Goal: Information Seeking & Learning: Learn about a topic

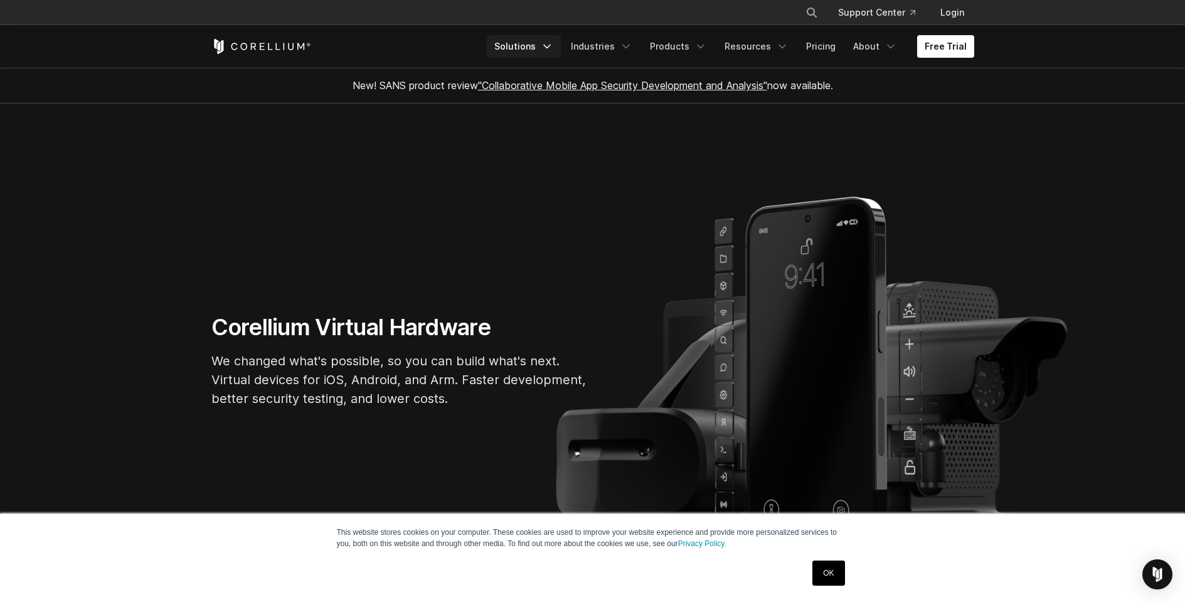
click at [553, 47] on icon "Navigation Menu" at bounding box center [547, 46] width 13 height 13
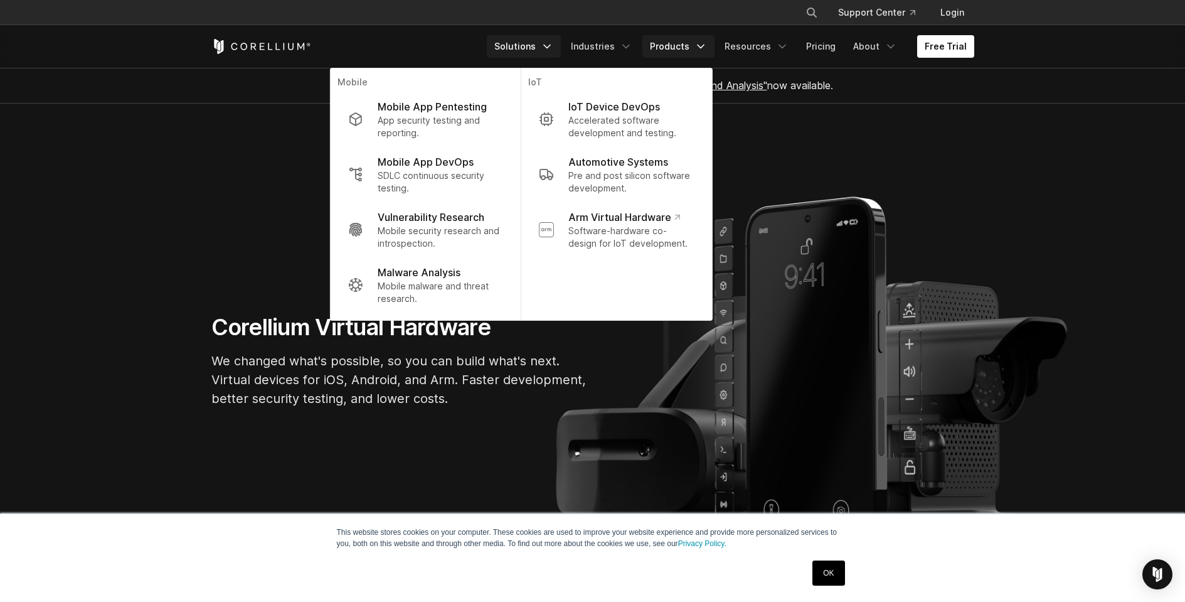
click at [695, 43] on link "Products" at bounding box center [679, 46] width 72 height 23
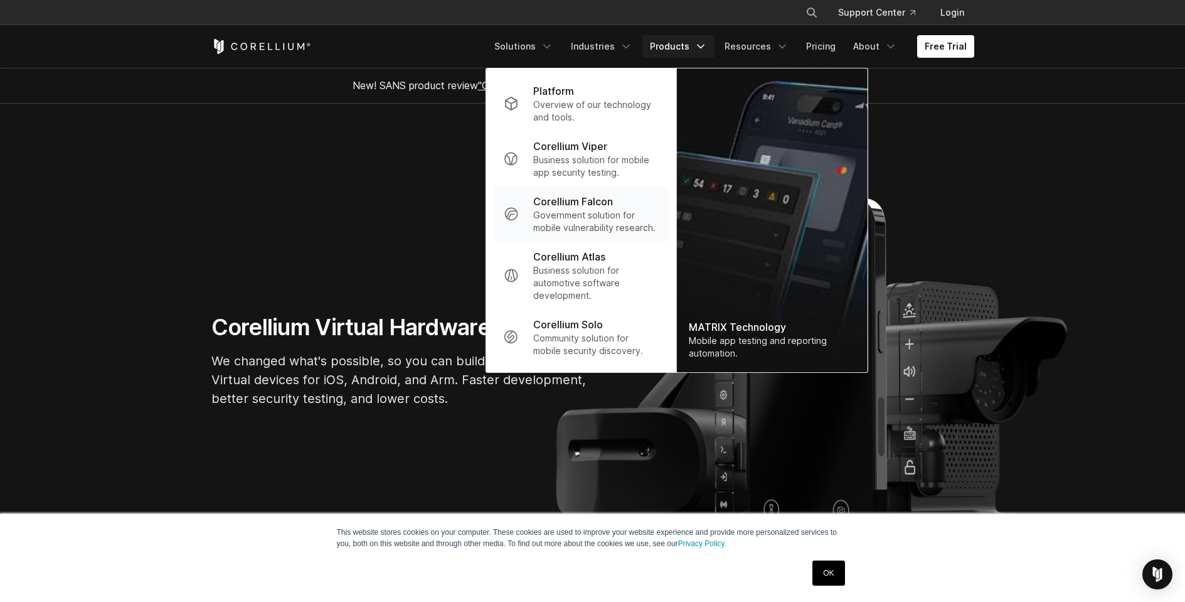
click at [587, 211] on p "Government solution for mobile vulnerability research." at bounding box center [595, 221] width 125 height 25
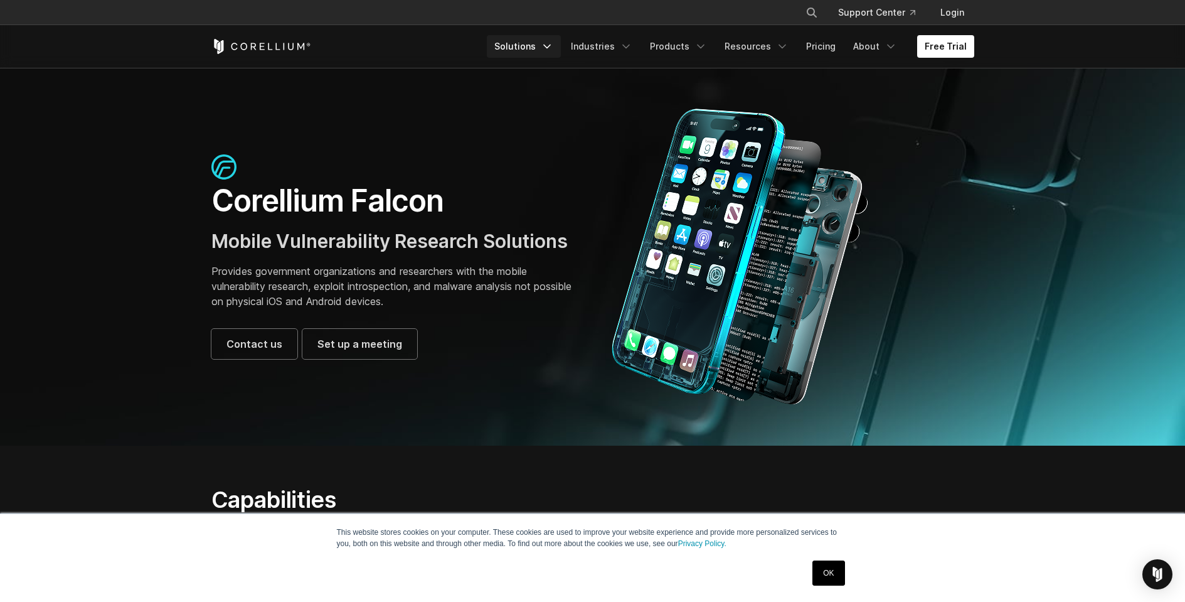
click at [521, 49] on link "Solutions" at bounding box center [524, 46] width 74 height 23
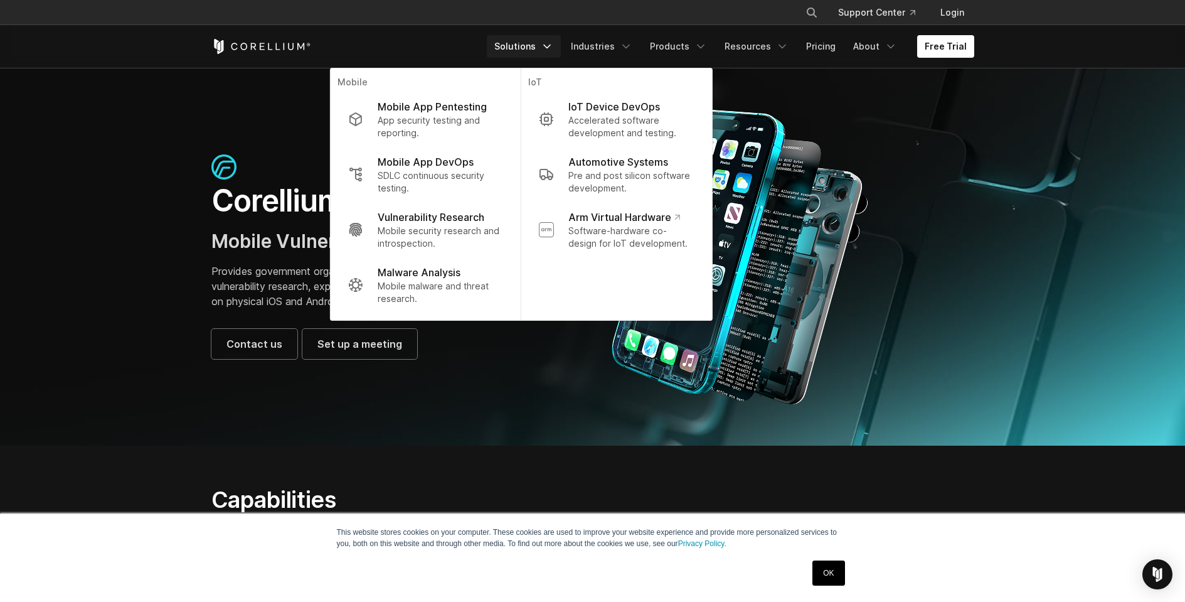
click at [252, 51] on icon "Corellium Home" at bounding box center [261, 46] width 100 height 15
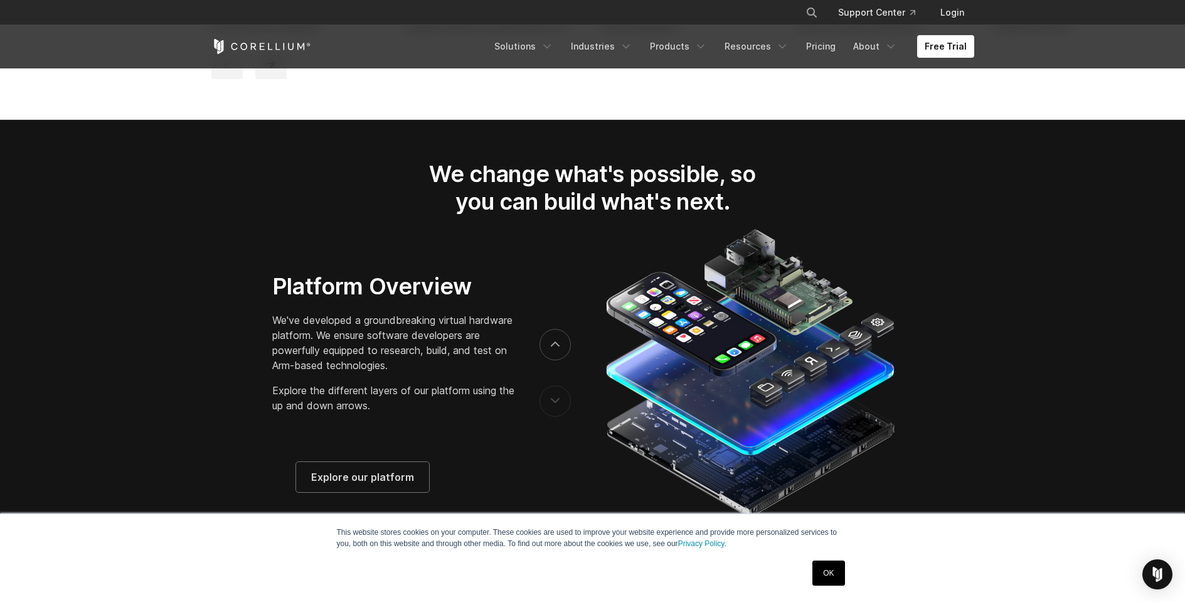
scroll to position [1947, 0]
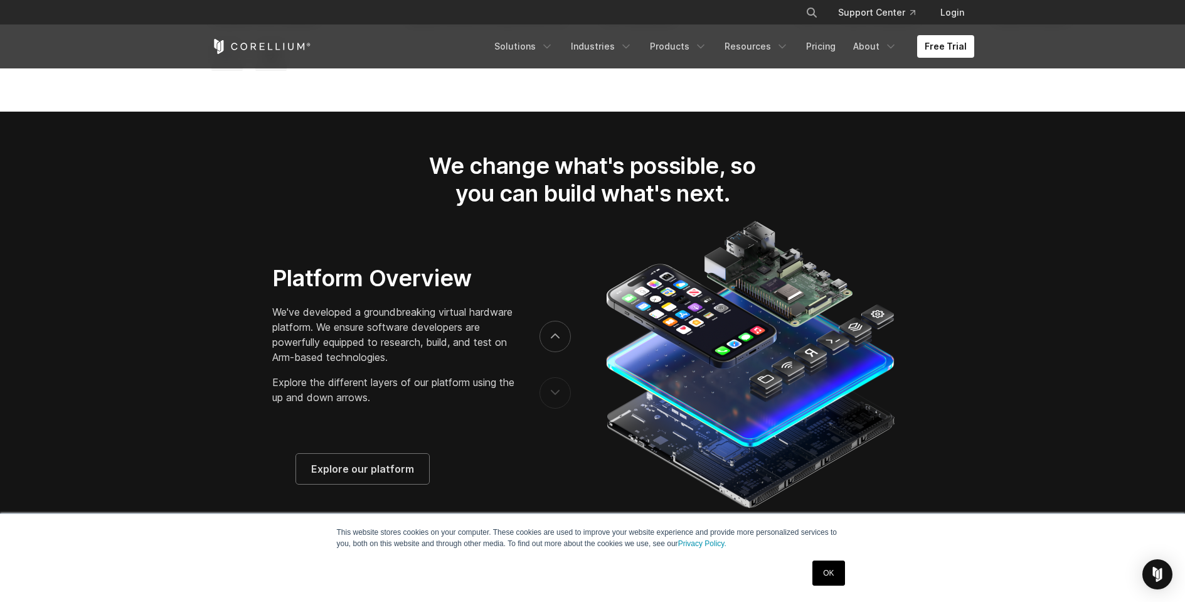
click at [361, 324] on p "We've developed a groundbreaking virtual hardware platform. We ensure software …" at bounding box center [393, 334] width 242 height 60
click at [363, 286] on h3 "Platform Overview" at bounding box center [393, 278] width 242 height 28
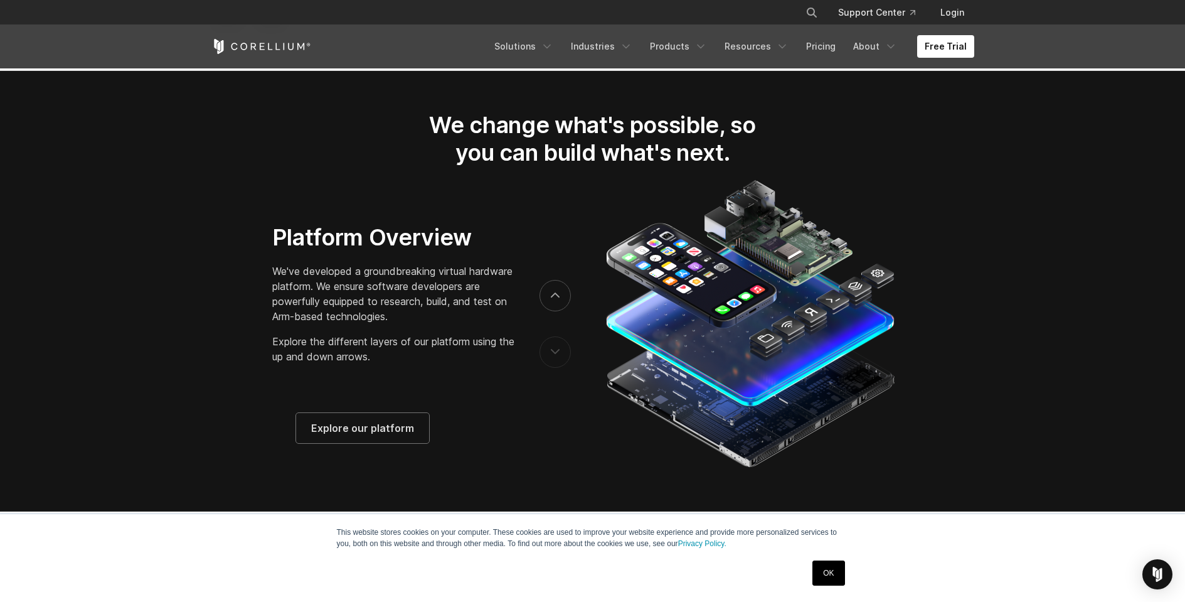
scroll to position [1996, 0]
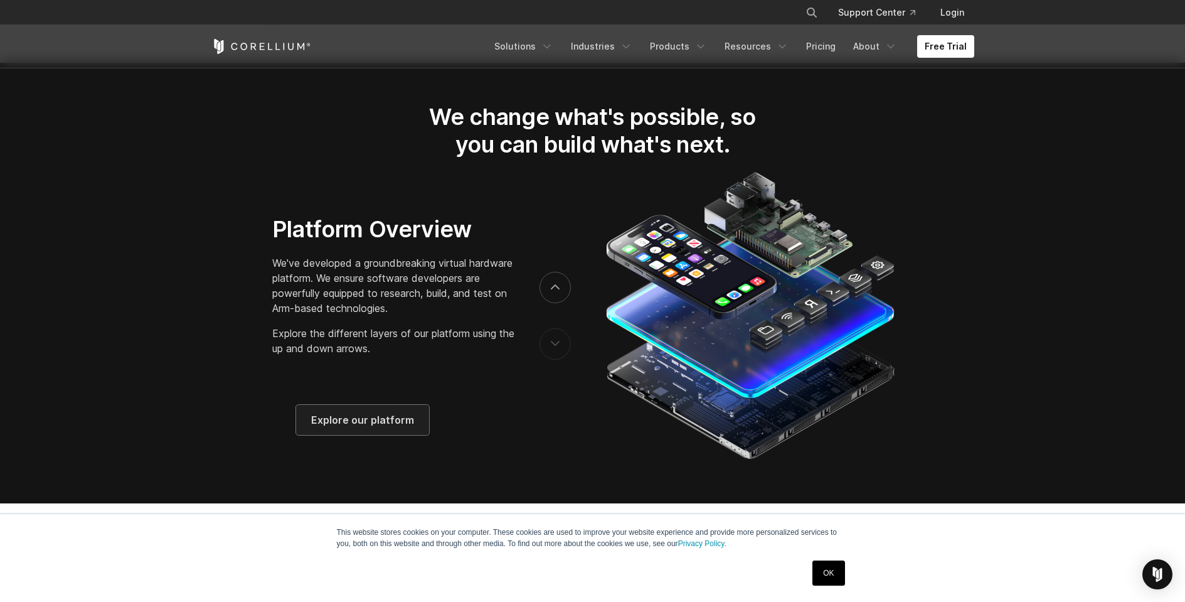
click at [367, 427] on span "Explore our platform" at bounding box center [362, 419] width 103 height 15
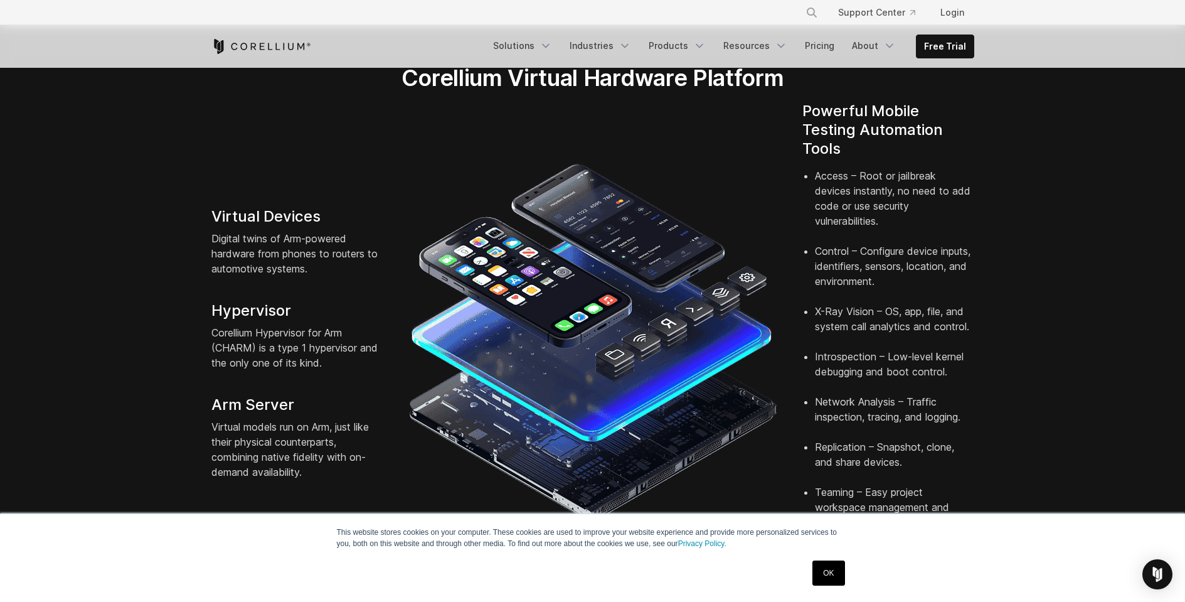
scroll to position [267, 0]
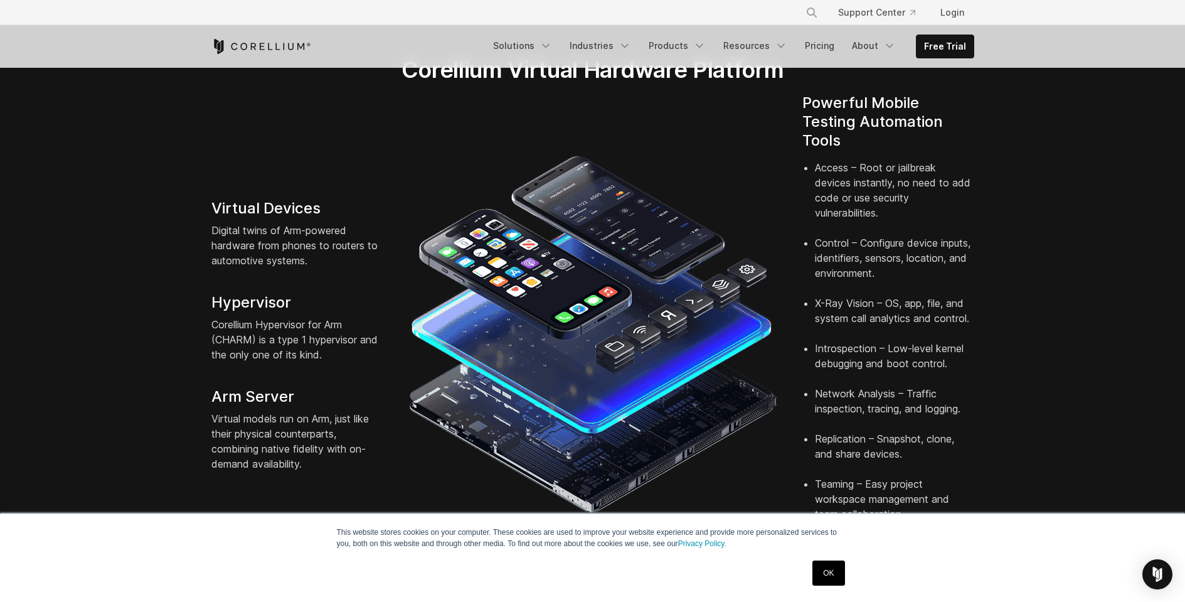
click at [538, 351] on img at bounding box center [593, 333] width 369 height 369
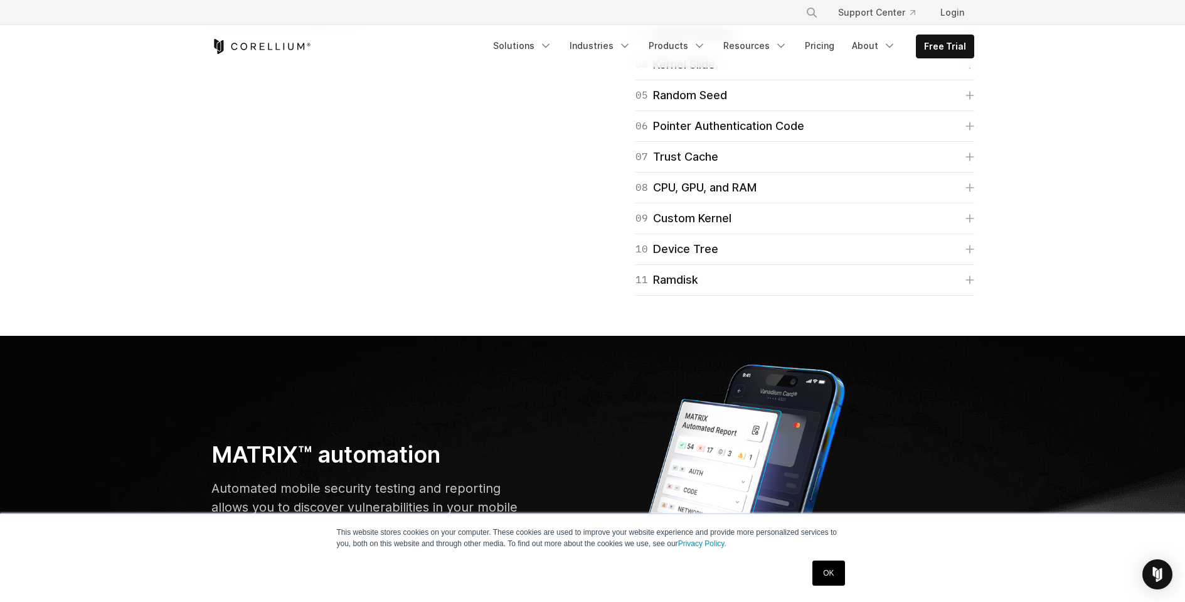
scroll to position [3675, 0]
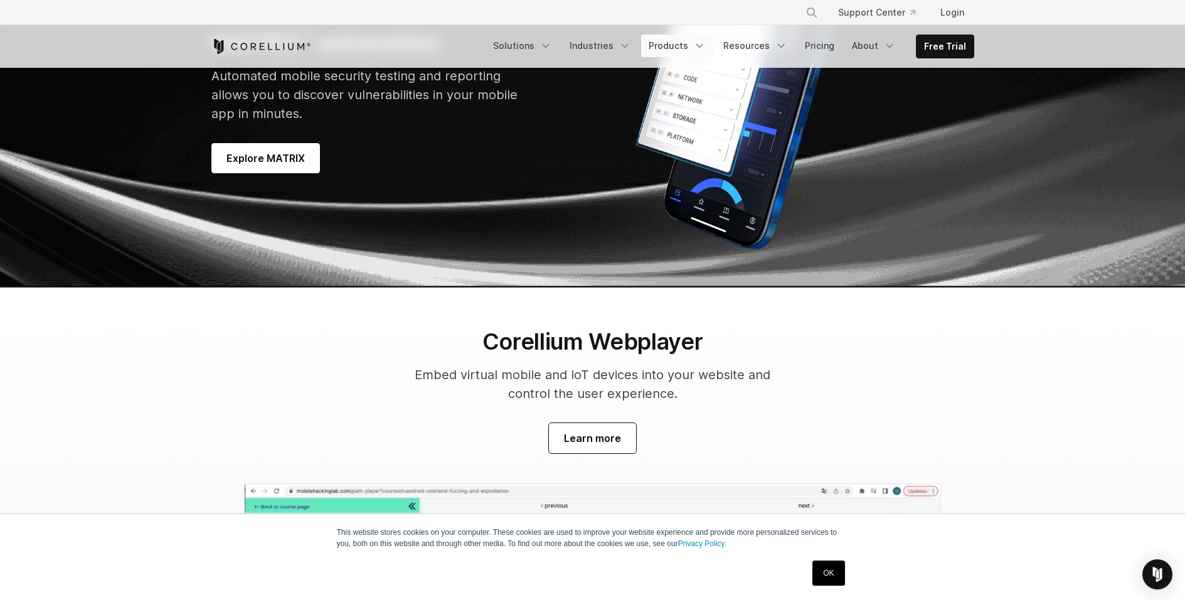
click at [706, 43] on icon "Navigation Menu" at bounding box center [699, 46] width 13 height 13
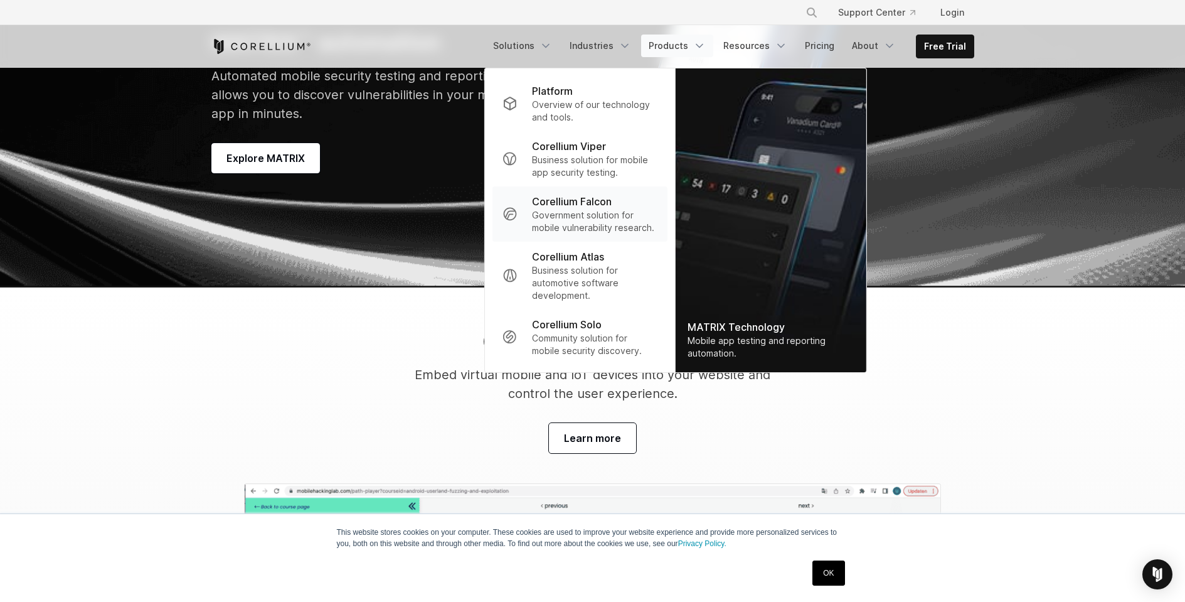
click at [590, 200] on p "Corellium Falcon" at bounding box center [572, 201] width 80 height 15
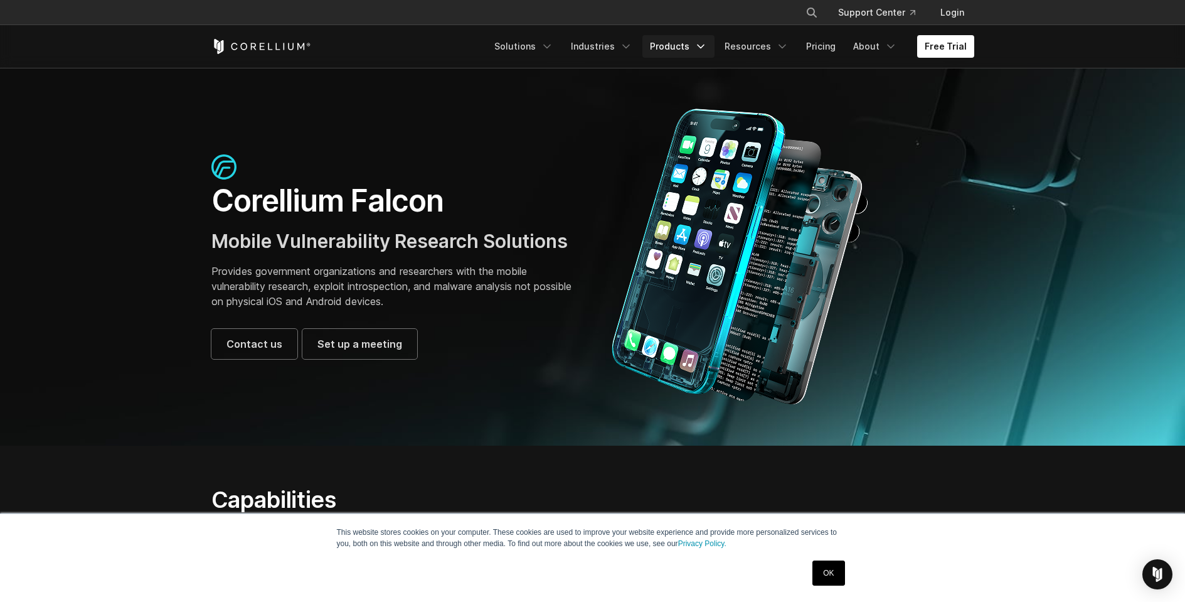
click at [679, 43] on link "Products" at bounding box center [679, 46] width 72 height 23
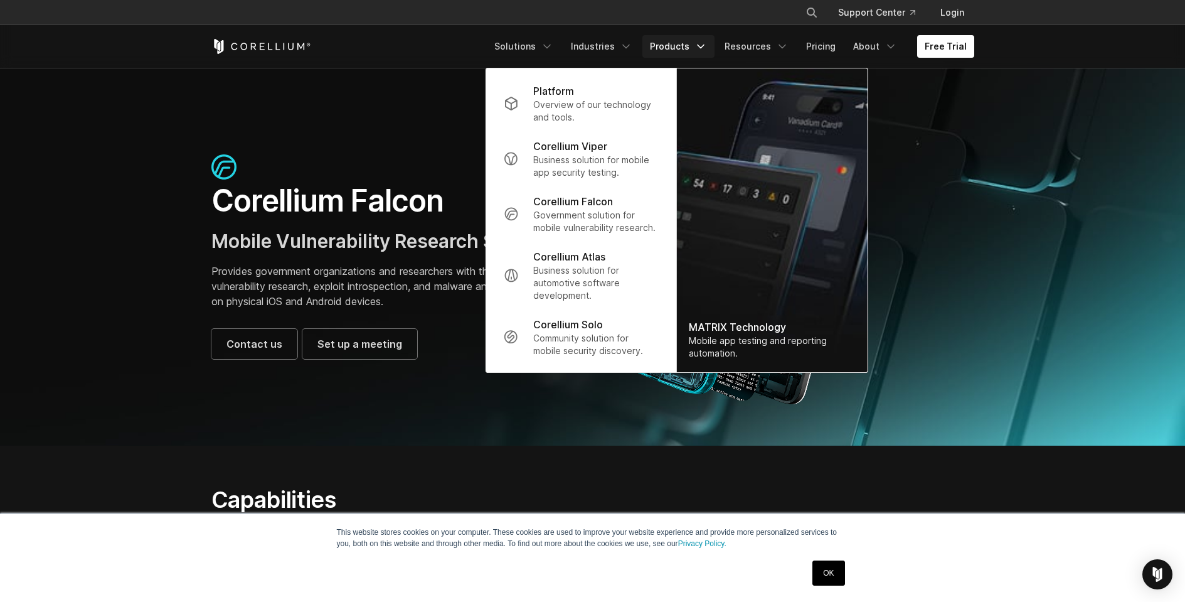
click at [699, 40] on link "Products" at bounding box center [679, 46] width 72 height 23
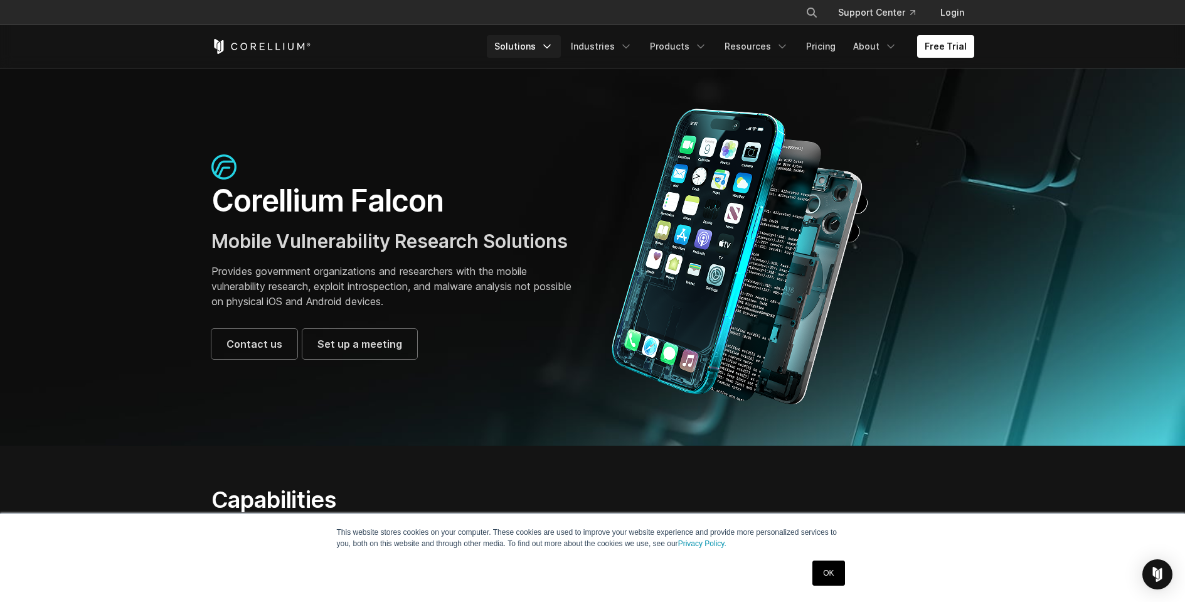
click at [540, 45] on link "Solutions" at bounding box center [524, 46] width 74 height 23
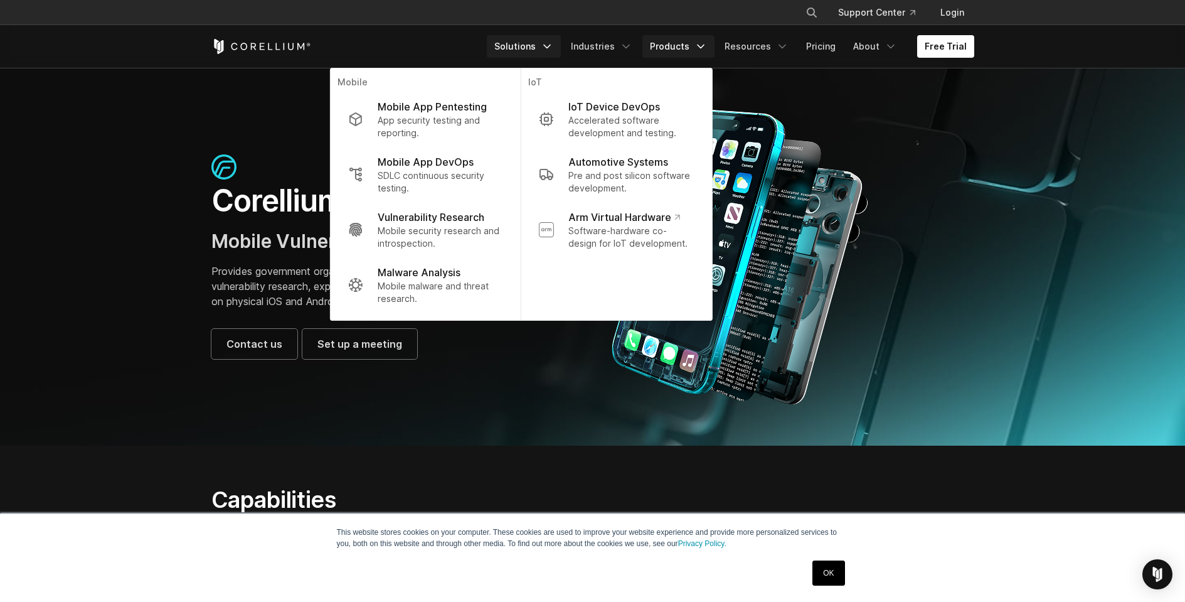
click at [678, 38] on link "Products" at bounding box center [679, 46] width 72 height 23
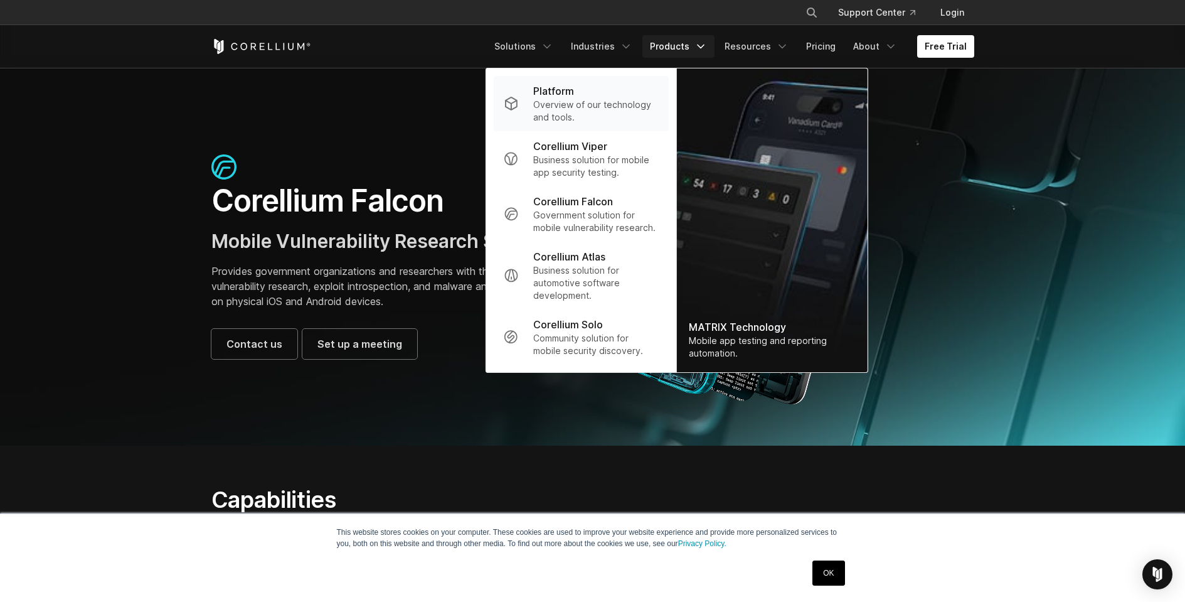
click at [604, 86] on div "Platform" at bounding box center [595, 90] width 125 height 15
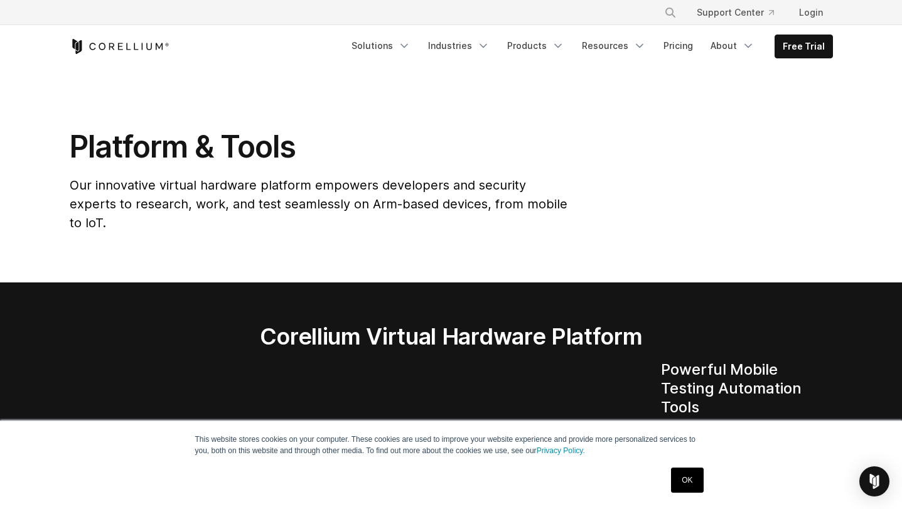
scroll to position [8, 0]
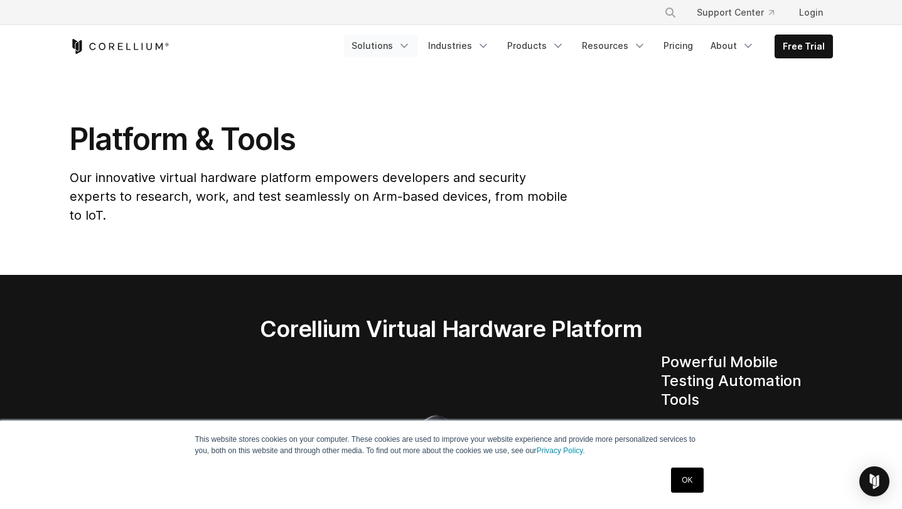
click at [407, 45] on polyline "Navigation Menu" at bounding box center [404, 46] width 6 height 3
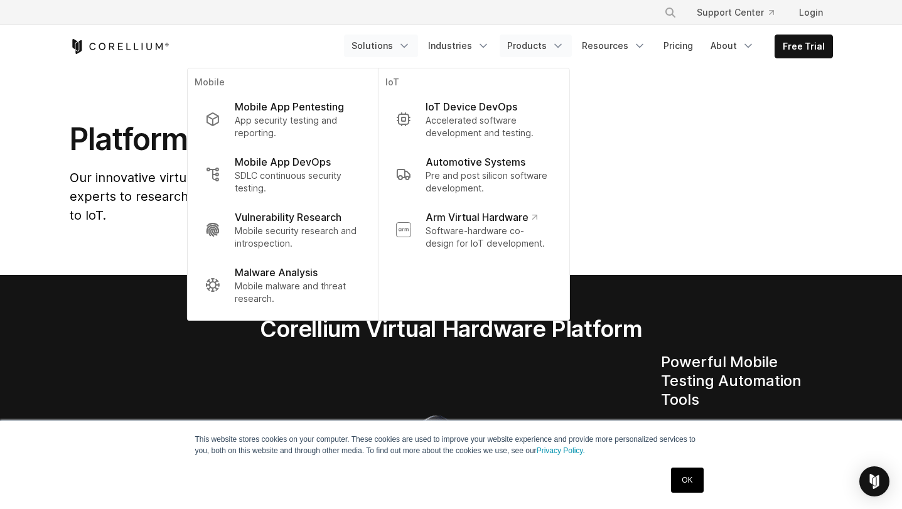
click at [553, 43] on link "Products" at bounding box center [536, 46] width 72 height 23
